Goal: Register for event/course

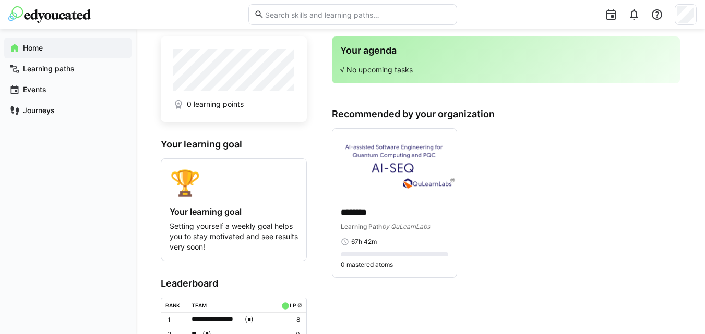
scroll to position [30, 0]
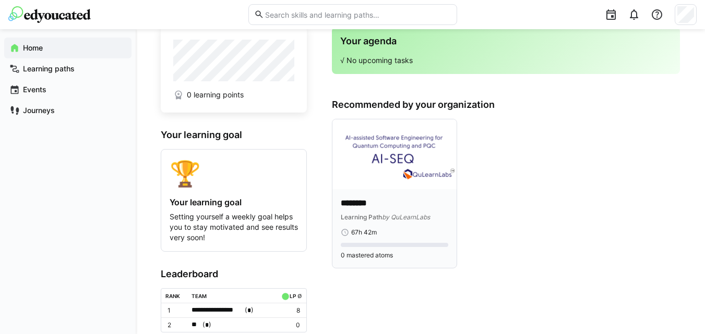
click at [396, 226] on div "******** Learning Path by QuLearnLabs 67h 42m" at bounding box center [394, 217] width 107 height 39
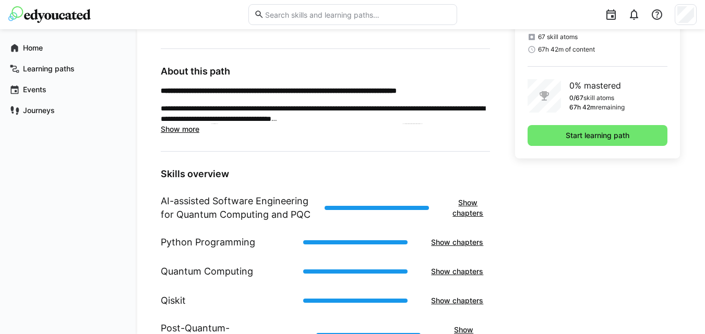
scroll to position [266, 0]
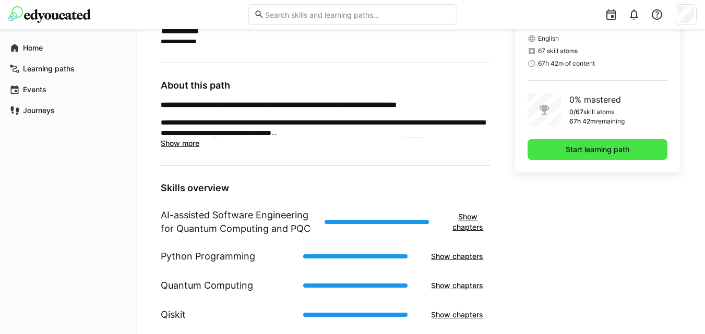
click at [551, 145] on span "Start learning path" at bounding box center [598, 149] width 140 height 21
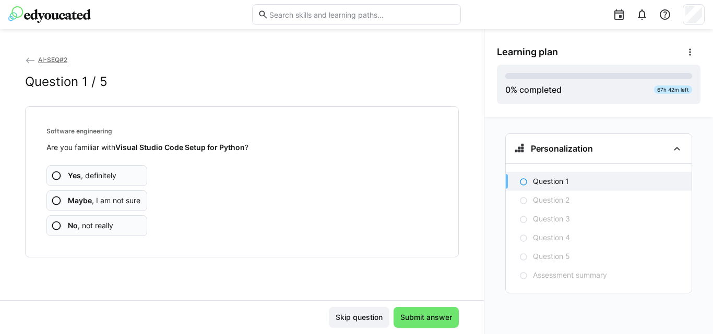
click at [96, 202] on span "Maybe , I am not sure" at bounding box center [104, 201] width 73 height 10
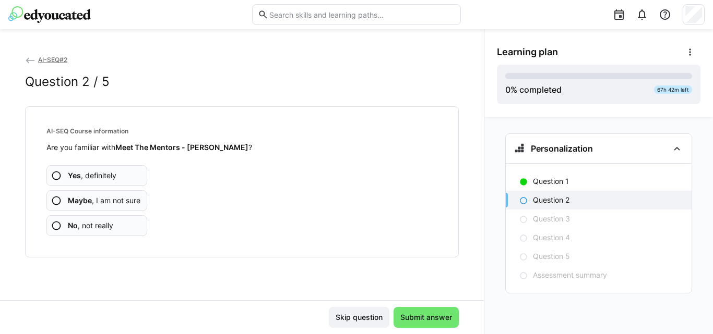
click at [120, 184] on app-assessment-question-radio "Yes , definitely" at bounding box center [96, 175] width 101 height 21
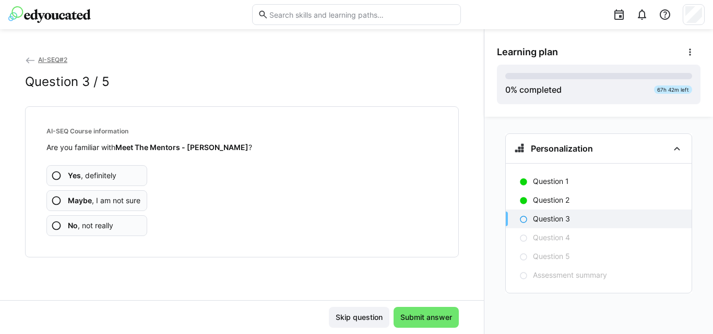
click at [138, 203] on span "Maybe , I am not sure" at bounding box center [104, 201] width 73 height 10
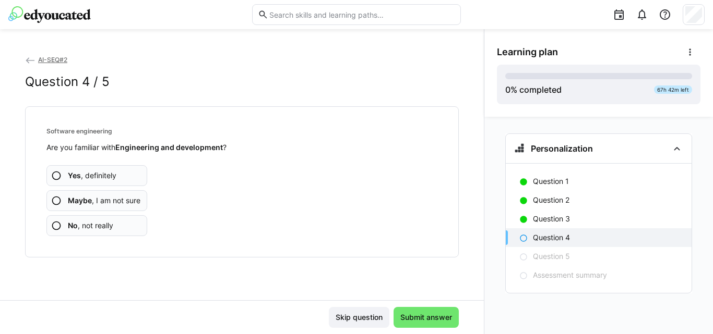
click at [113, 202] on span "Maybe , I am not sure" at bounding box center [104, 201] width 73 height 10
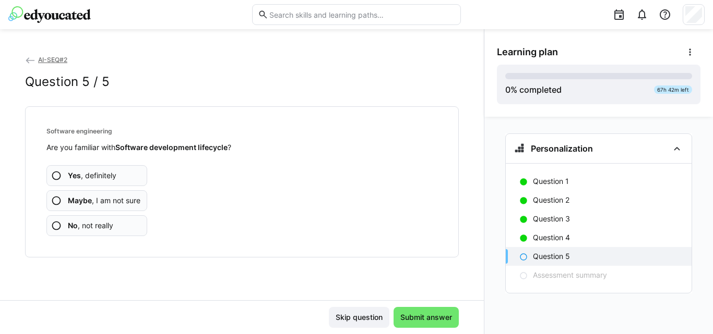
click at [86, 230] on span "No , not really" at bounding box center [90, 226] width 45 height 10
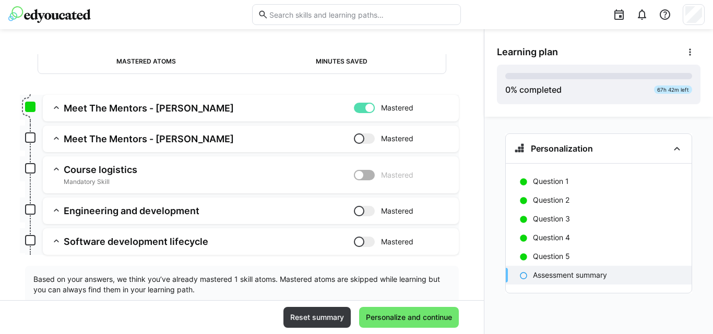
scroll to position [124, 0]
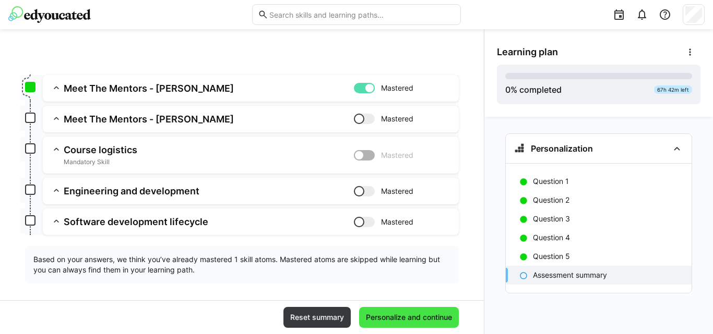
click at [381, 310] on span "Personalize and continue" at bounding box center [409, 317] width 100 height 21
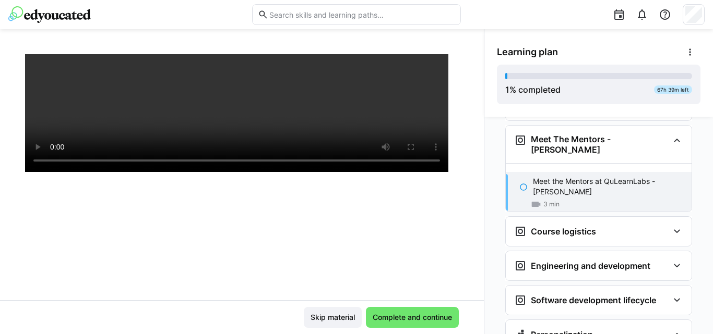
scroll to position [179, 0]
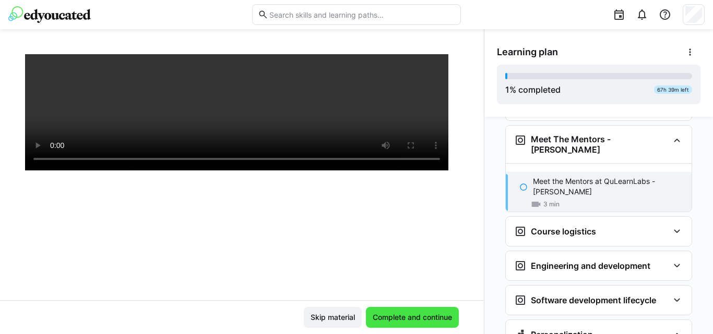
click at [388, 322] on span "Complete and continue" at bounding box center [412, 318] width 82 height 10
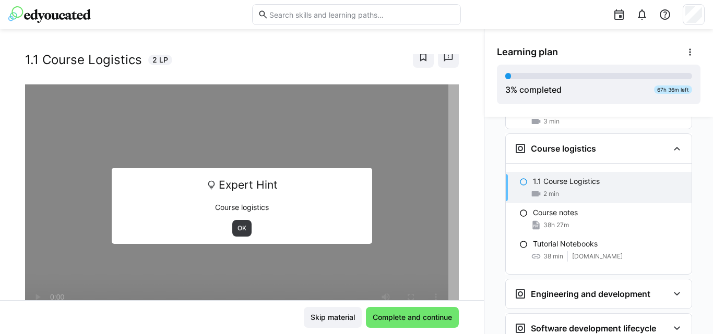
scroll to position [27, 0]
click at [236, 230] on span "OK" at bounding box center [241, 229] width 11 height 8
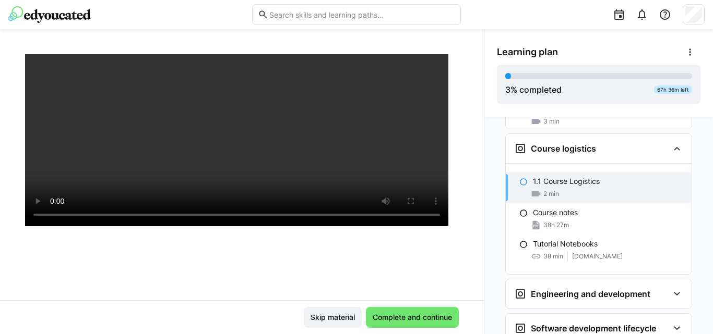
scroll to position [122, 0]
